Goal: Browse casually

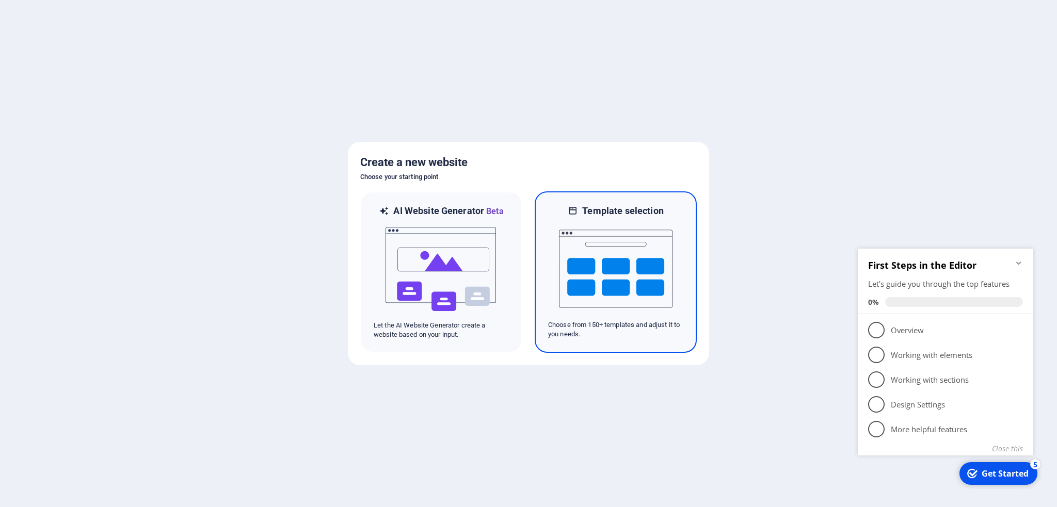
click at [592, 269] on img at bounding box center [616, 268] width 114 height 103
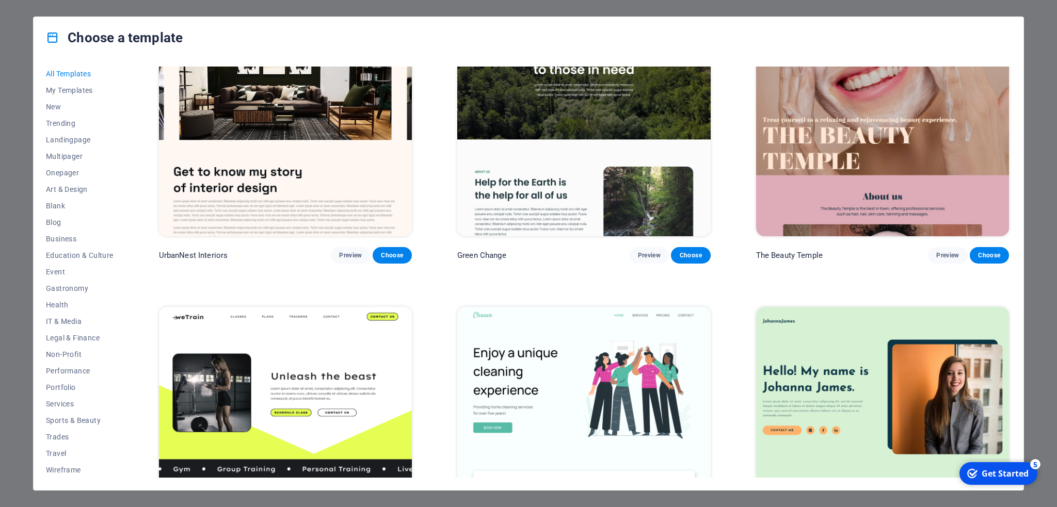
scroll to position [1599, 0]
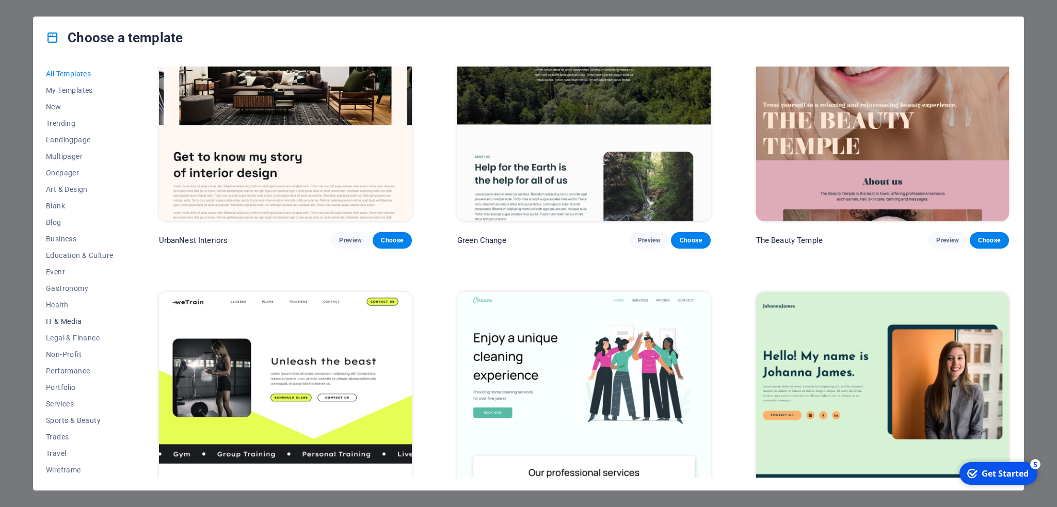
click at [69, 318] on span "IT & Media" at bounding box center [80, 321] width 68 height 8
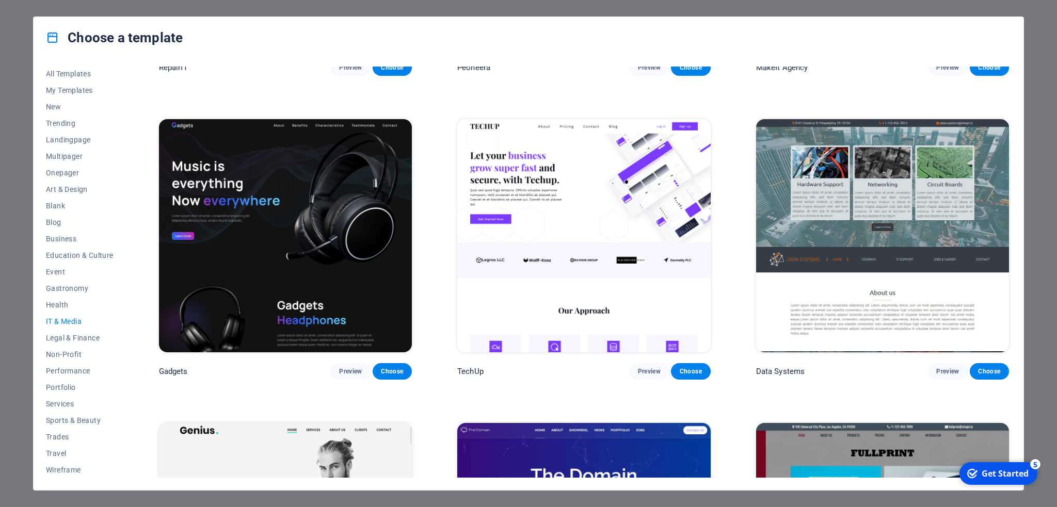
scroll to position [258, 0]
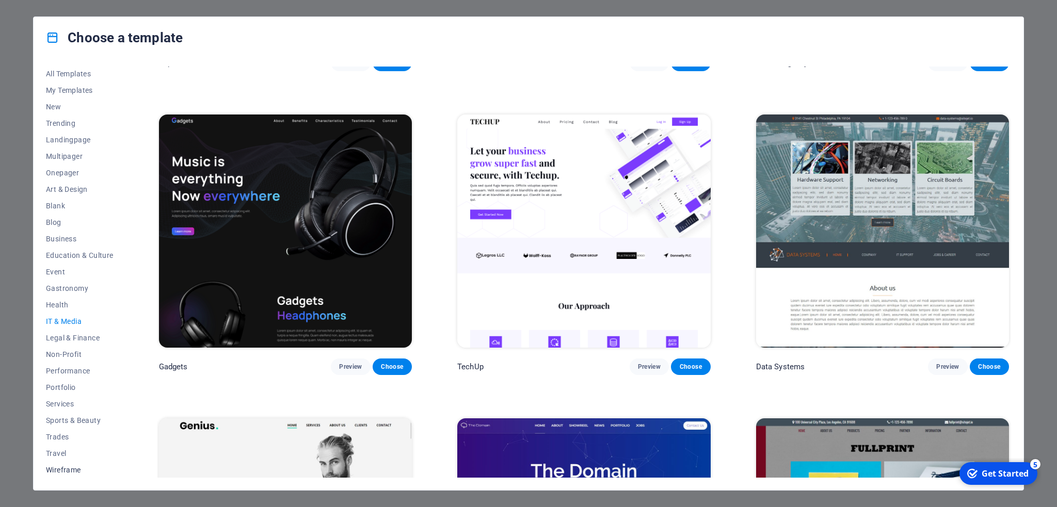
click at [63, 468] on span "Wireframe" at bounding box center [80, 470] width 68 height 8
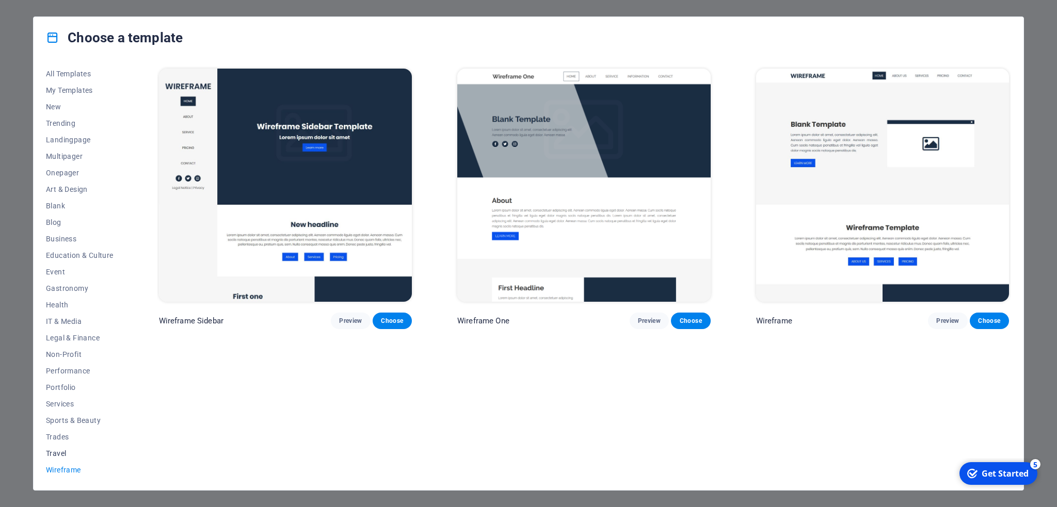
click at [53, 451] on span "Travel" at bounding box center [80, 453] width 68 height 8
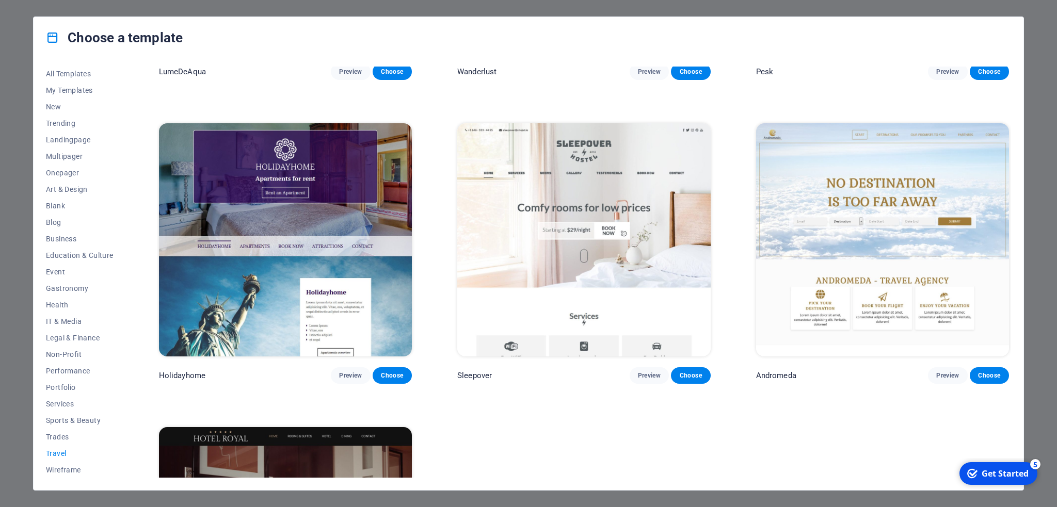
scroll to position [94, 0]
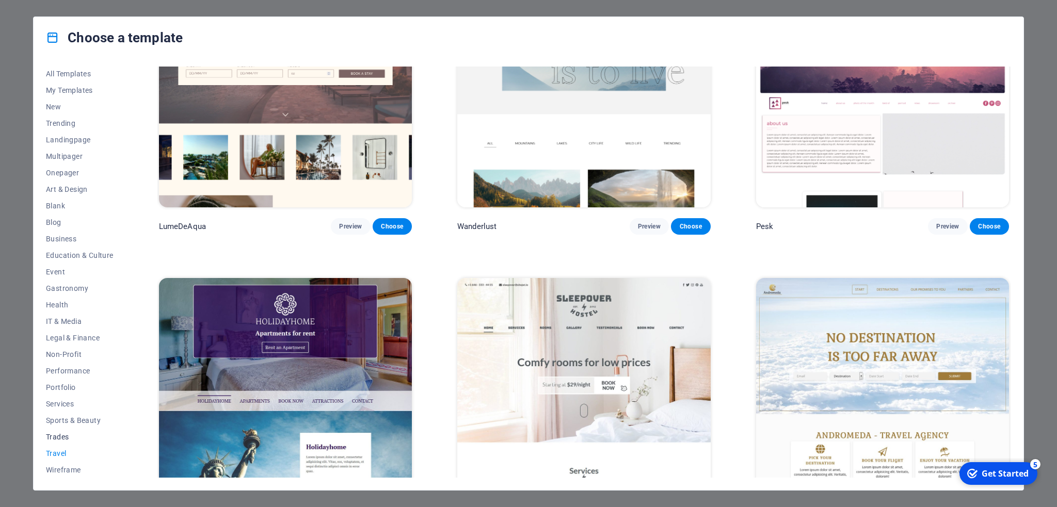
click at [58, 436] on span "Trades" at bounding box center [80, 437] width 68 height 8
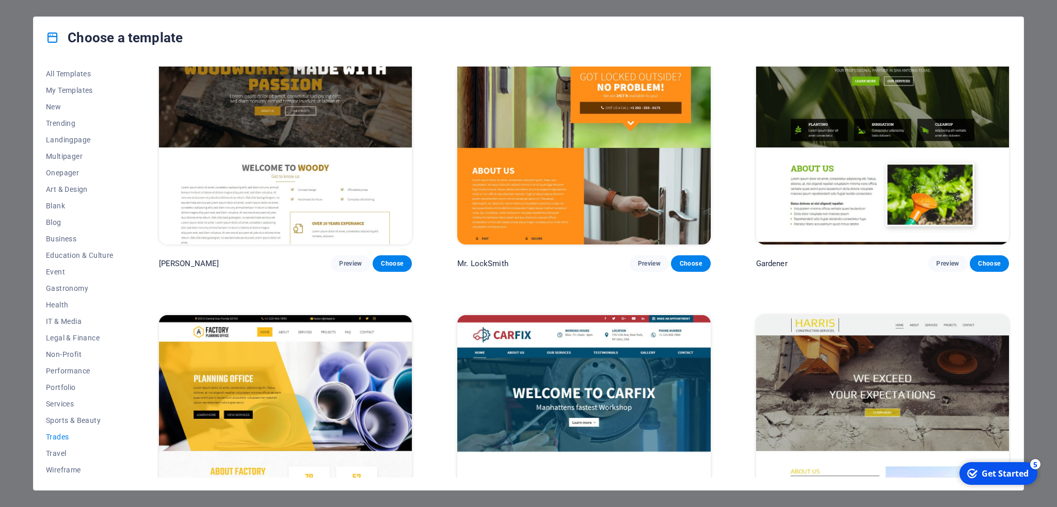
scroll to position [456, 0]
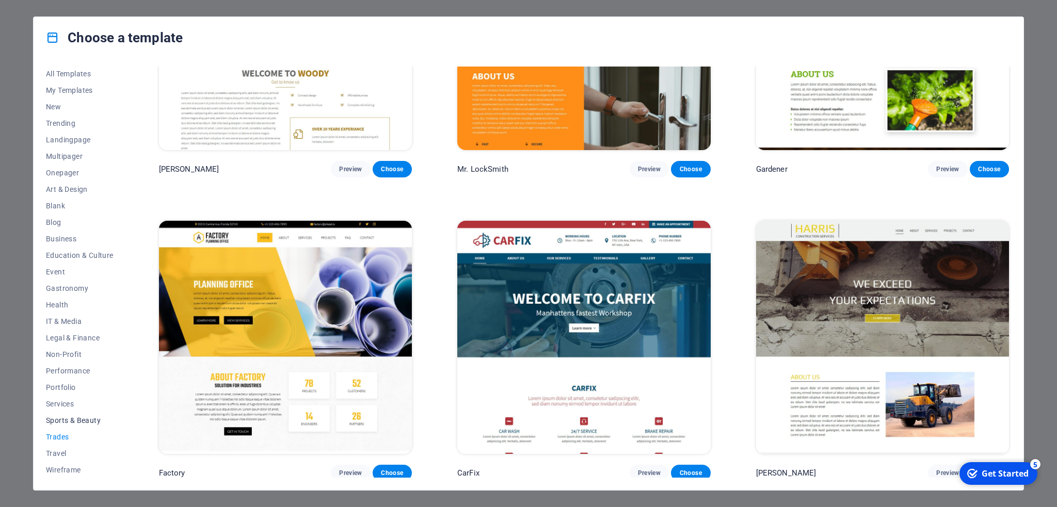
click at [63, 417] on span "Sports & Beauty" at bounding box center [80, 420] width 68 height 8
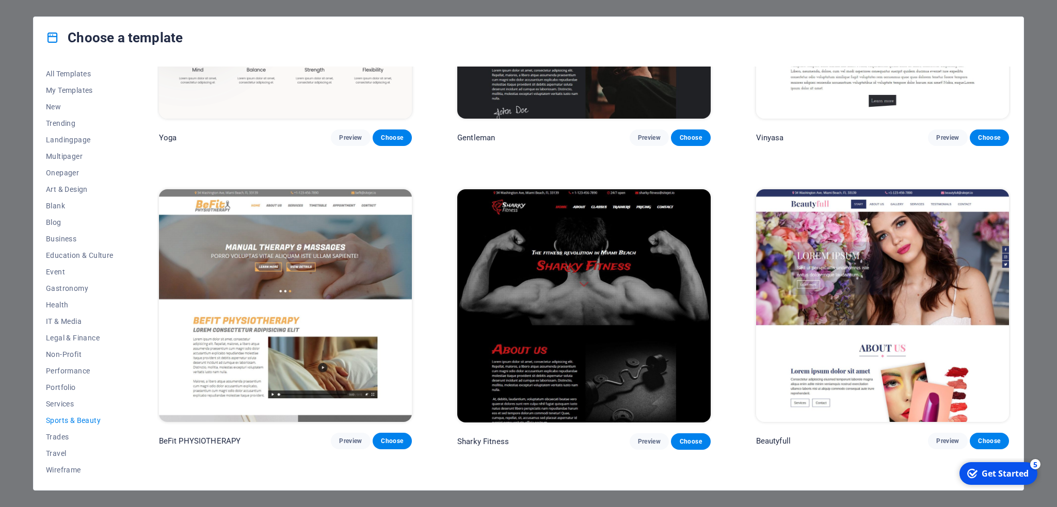
scroll to position [825, 0]
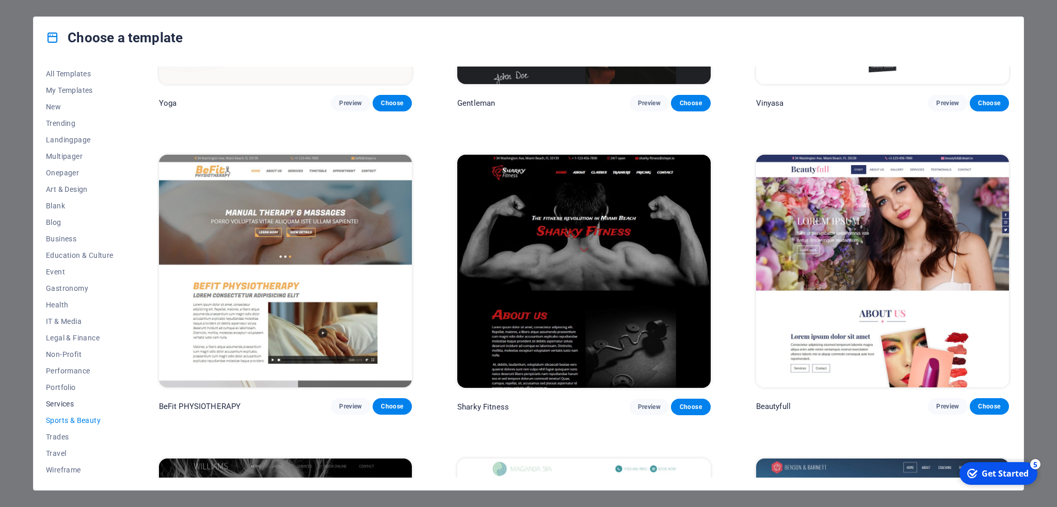
click at [63, 400] on span "Services" at bounding box center [80, 404] width 68 height 8
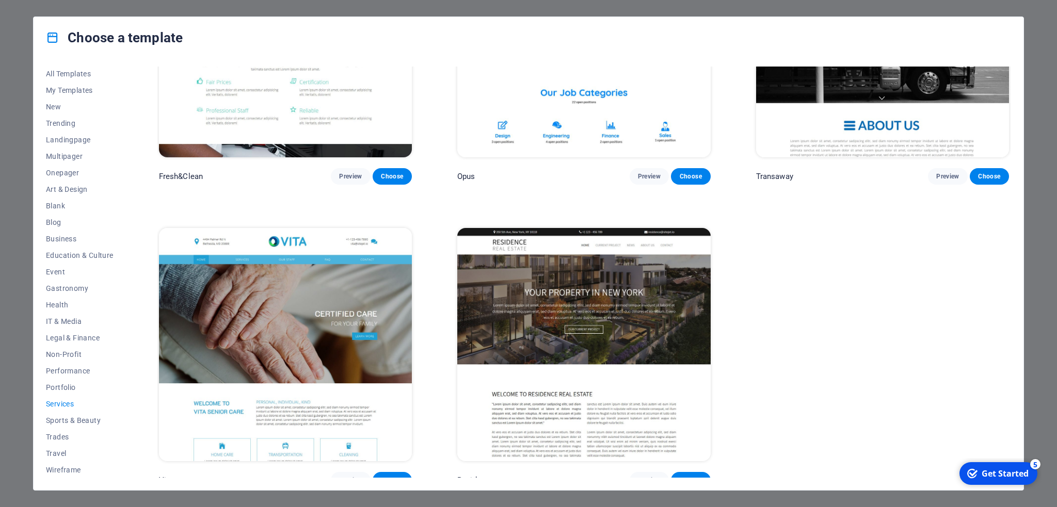
scroll to position [1667, 0]
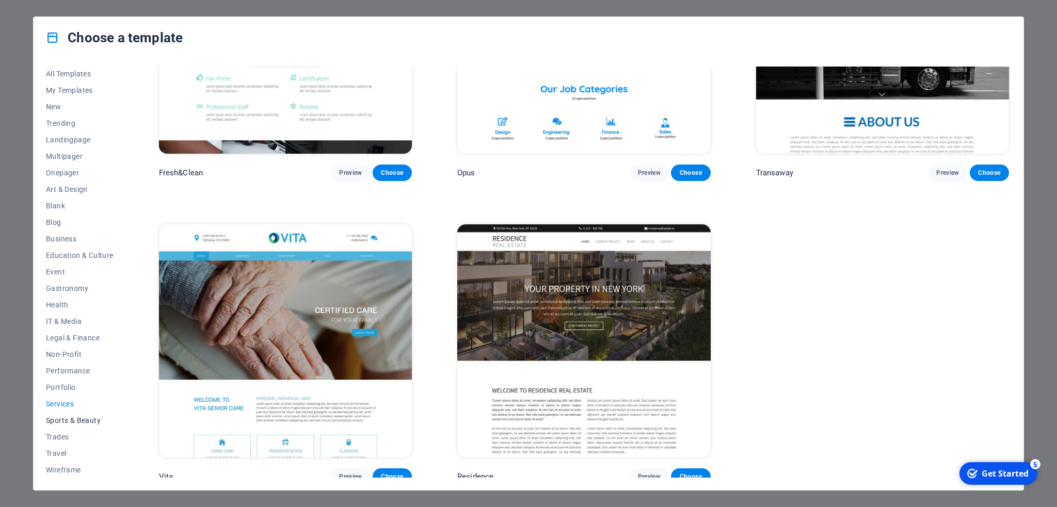
click at [63, 421] on span "Sports & Beauty" at bounding box center [80, 420] width 68 height 8
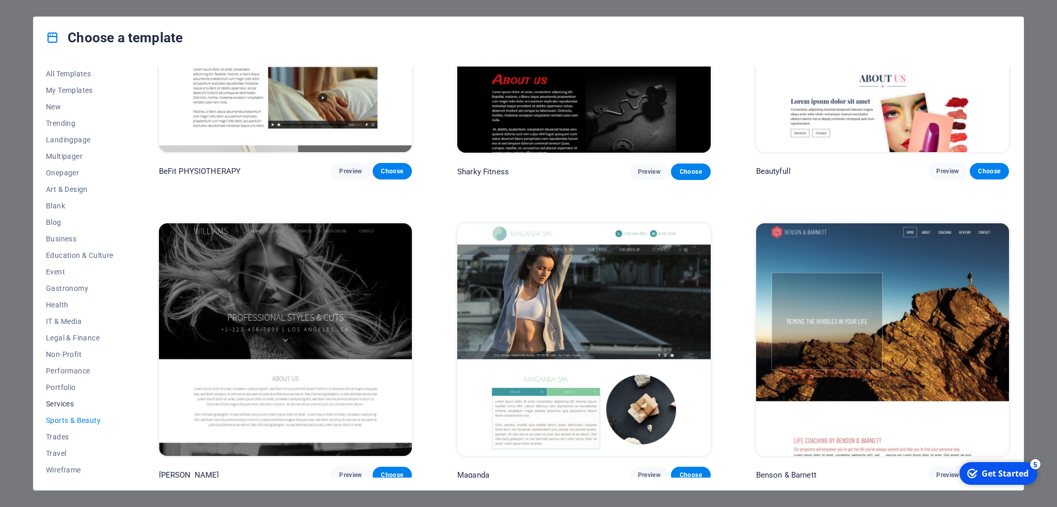
click at [62, 401] on span "Services" at bounding box center [80, 404] width 68 height 8
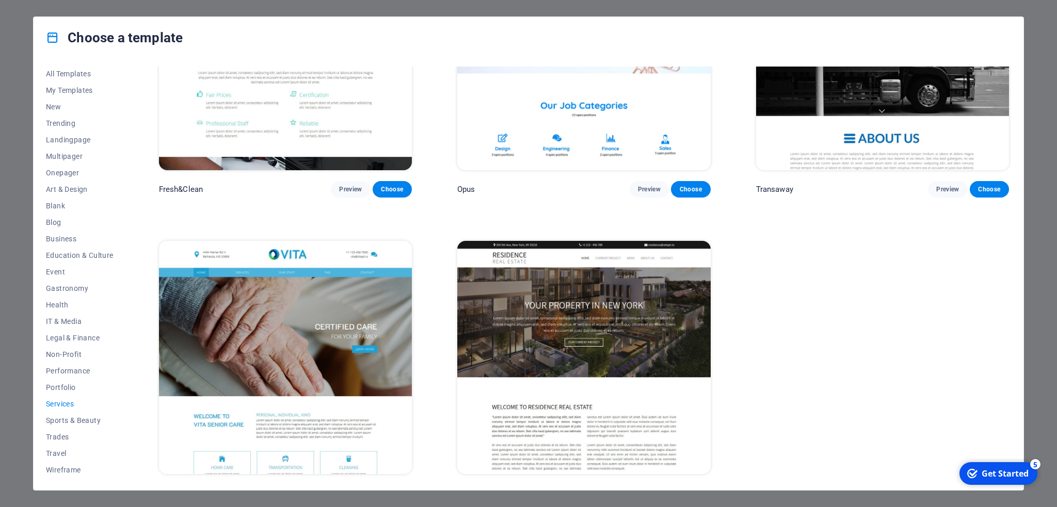
scroll to position [1667, 0]
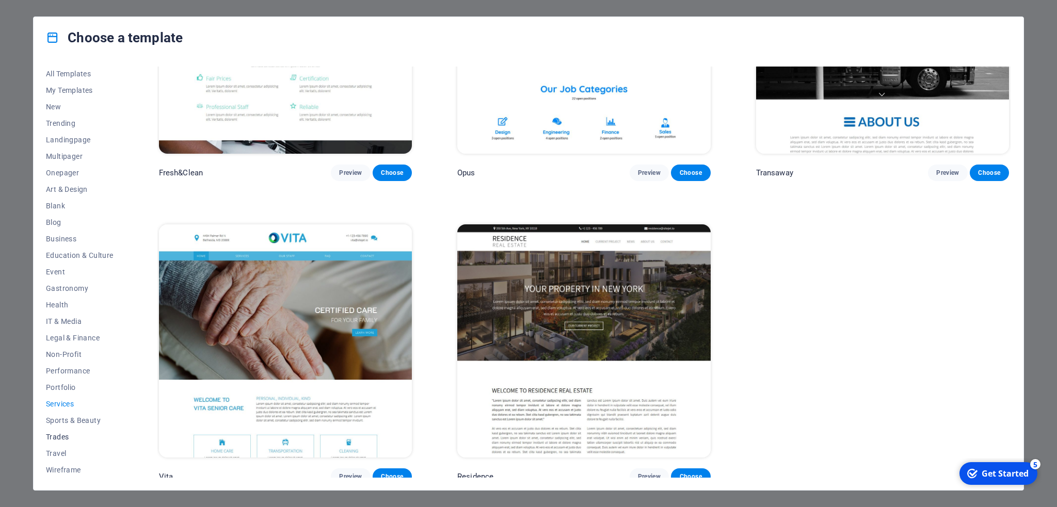
click at [58, 438] on span "Trades" at bounding box center [80, 437] width 68 height 8
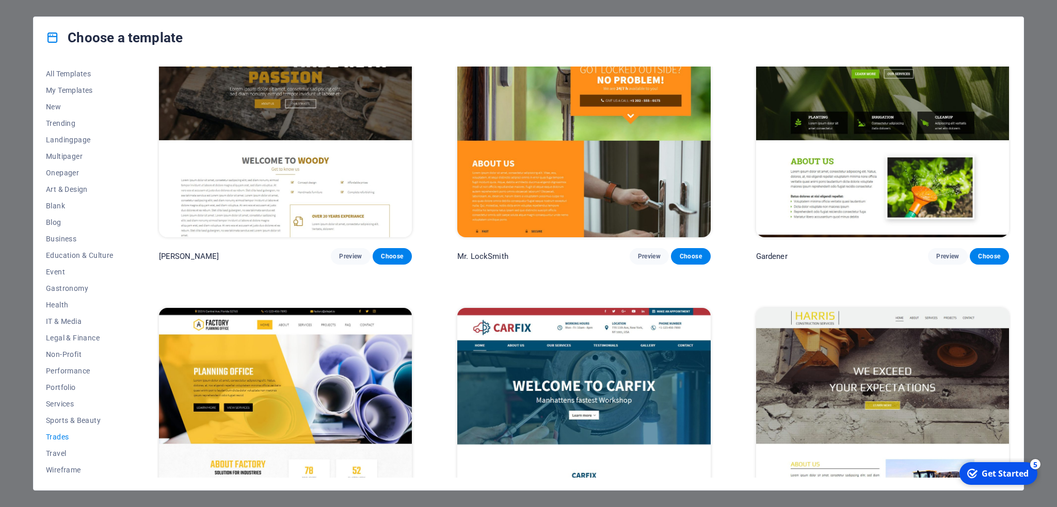
scroll to position [456, 0]
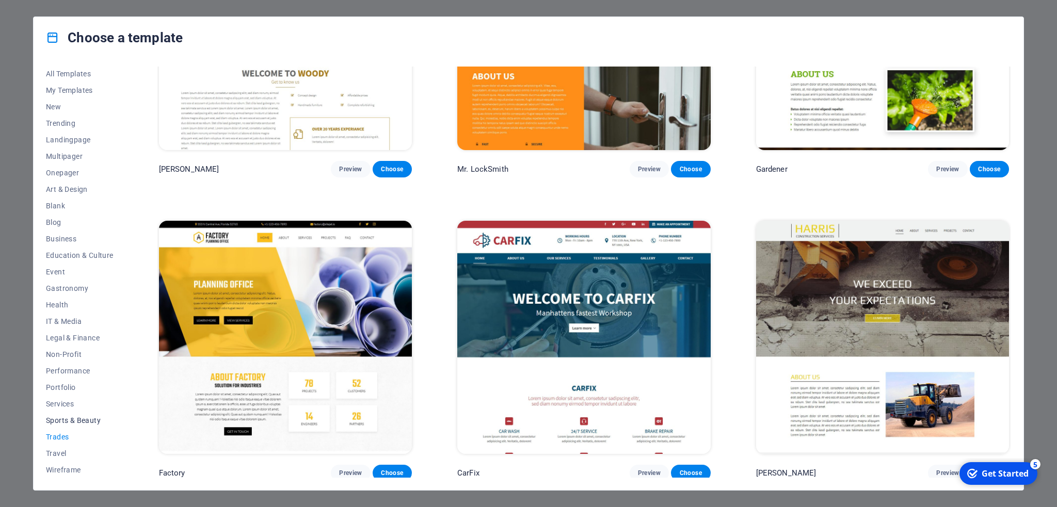
click at [61, 422] on span "Sports & Beauty" at bounding box center [80, 420] width 68 height 8
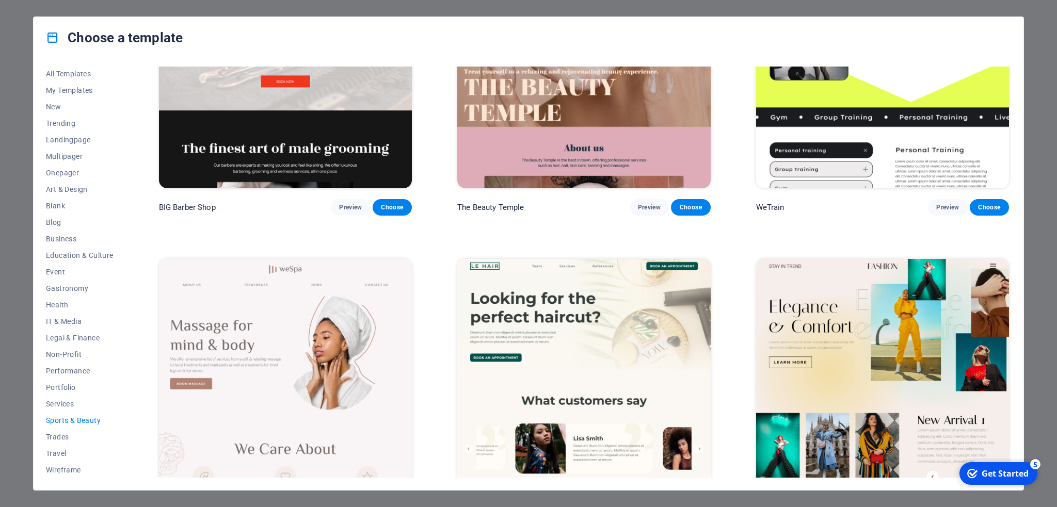
scroll to position [0, 0]
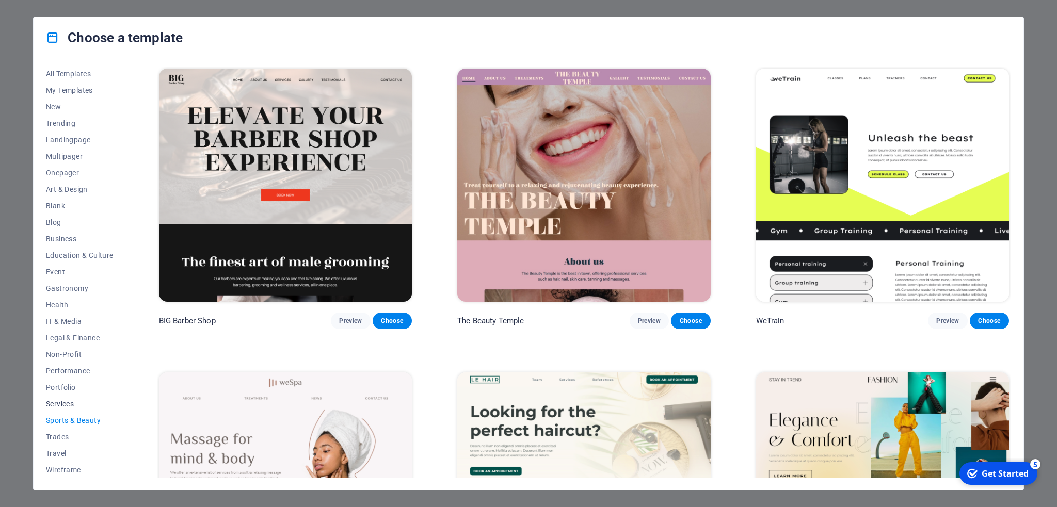
click at [60, 404] on span "Services" at bounding box center [80, 404] width 68 height 8
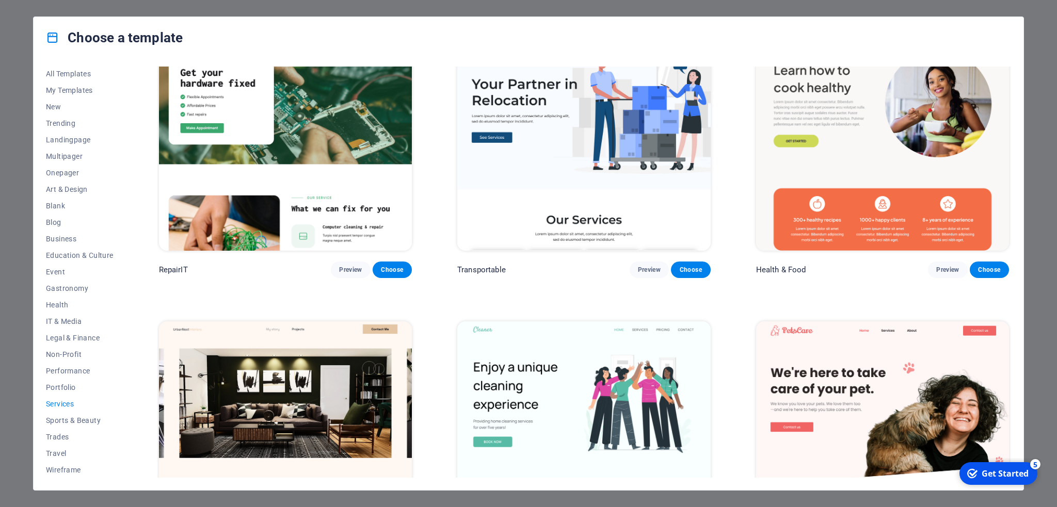
scroll to position [52, 0]
click at [63, 386] on span "Portfolio" at bounding box center [80, 387] width 68 height 8
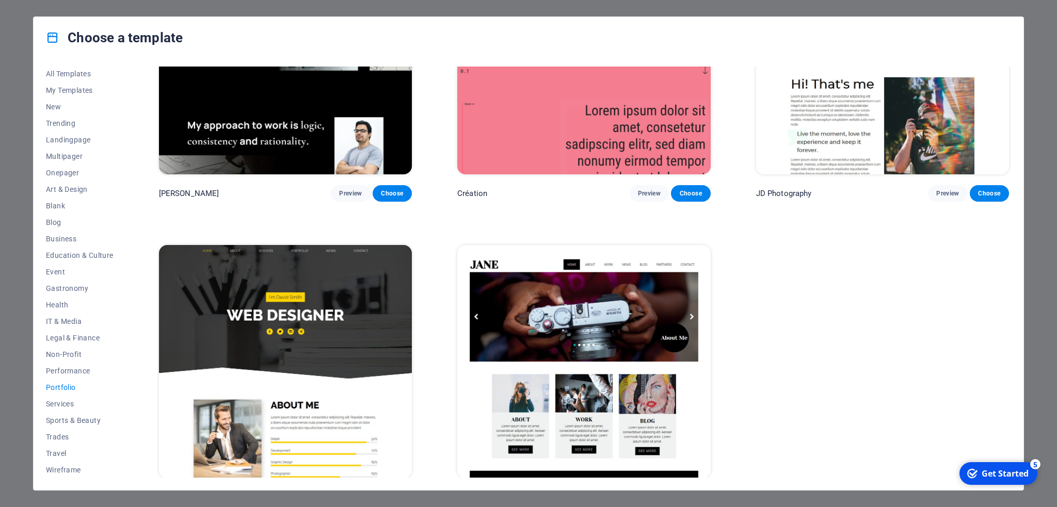
scroll to position [456, 0]
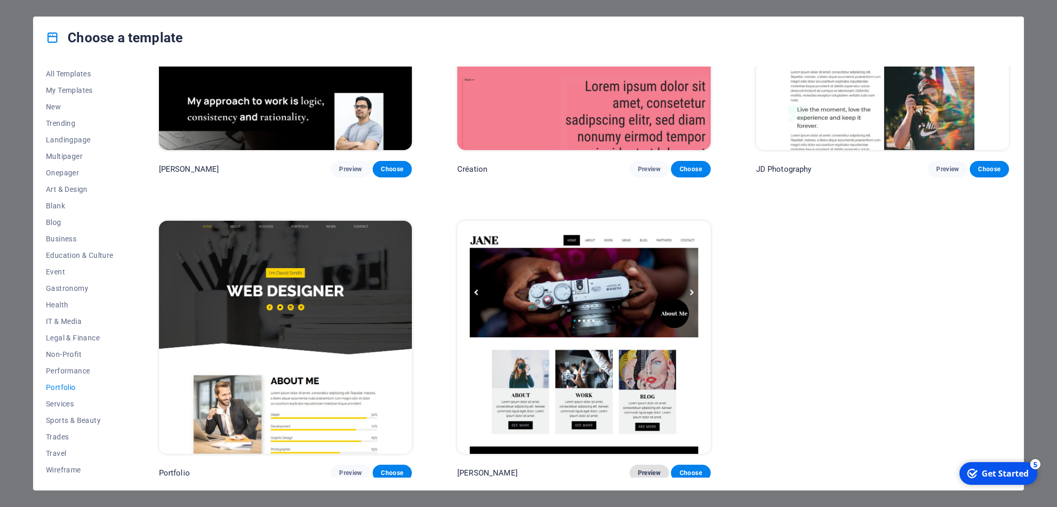
click at [639, 471] on span "Preview" at bounding box center [649, 473] width 23 height 8
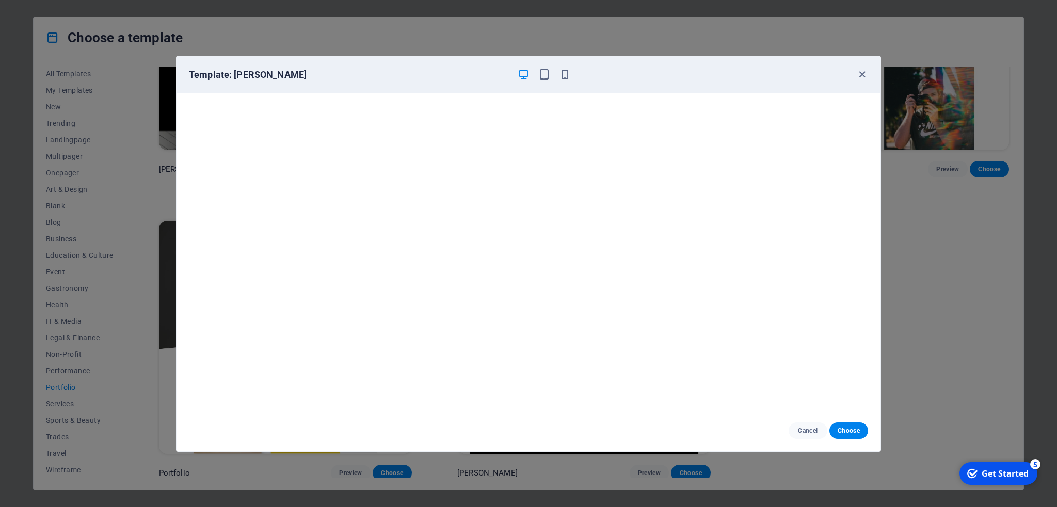
scroll to position [2, 0]
drag, startPoint x: 864, startPoint y: 74, endPoint x: 852, endPoint y: 74, distance: 11.9
click at [864, 74] on icon "button" at bounding box center [862, 75] width 12 height 12
